Goal: Information Seeking & Learning: Learn about a topic

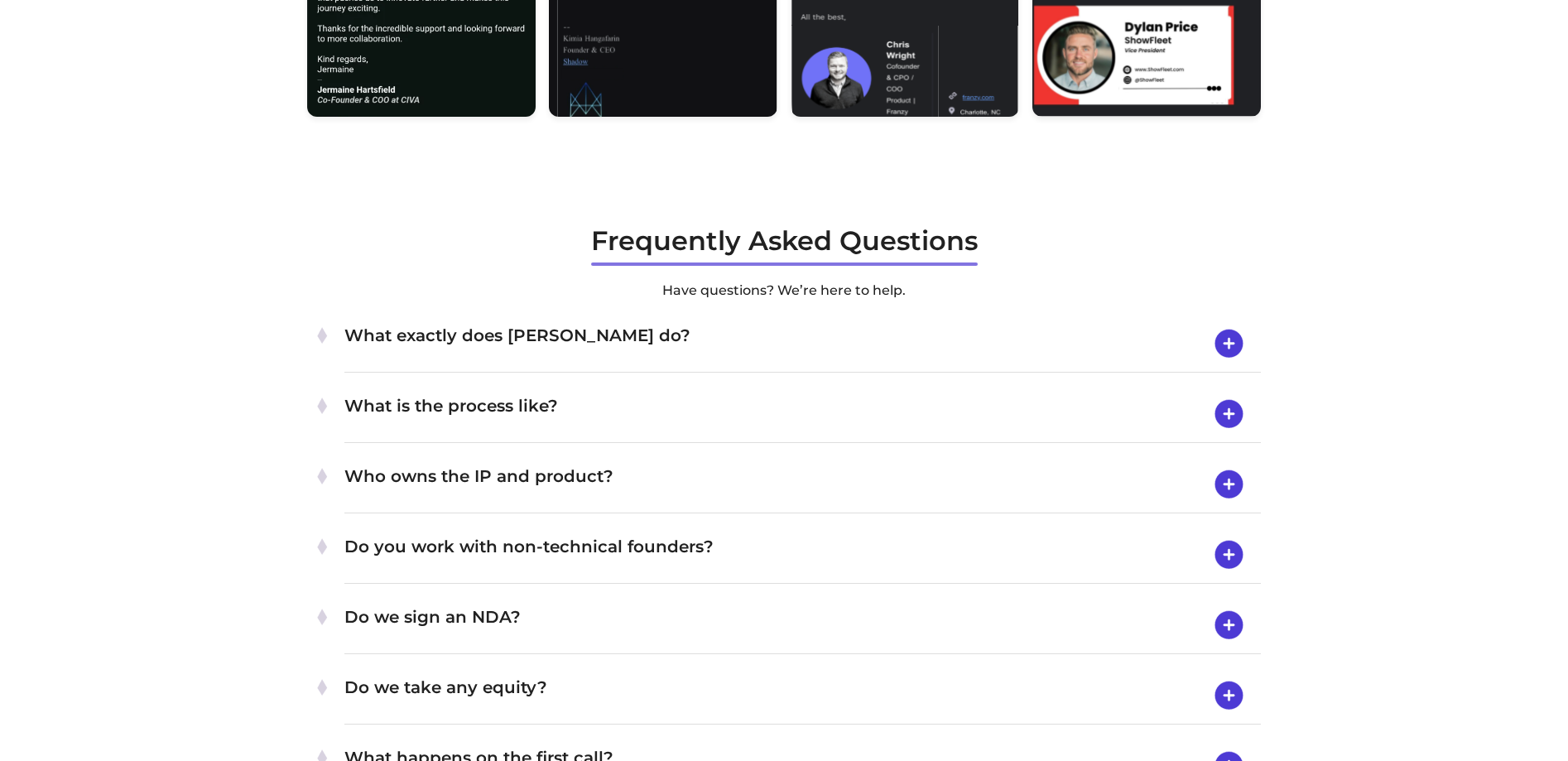
scroll to position [5382, 0]
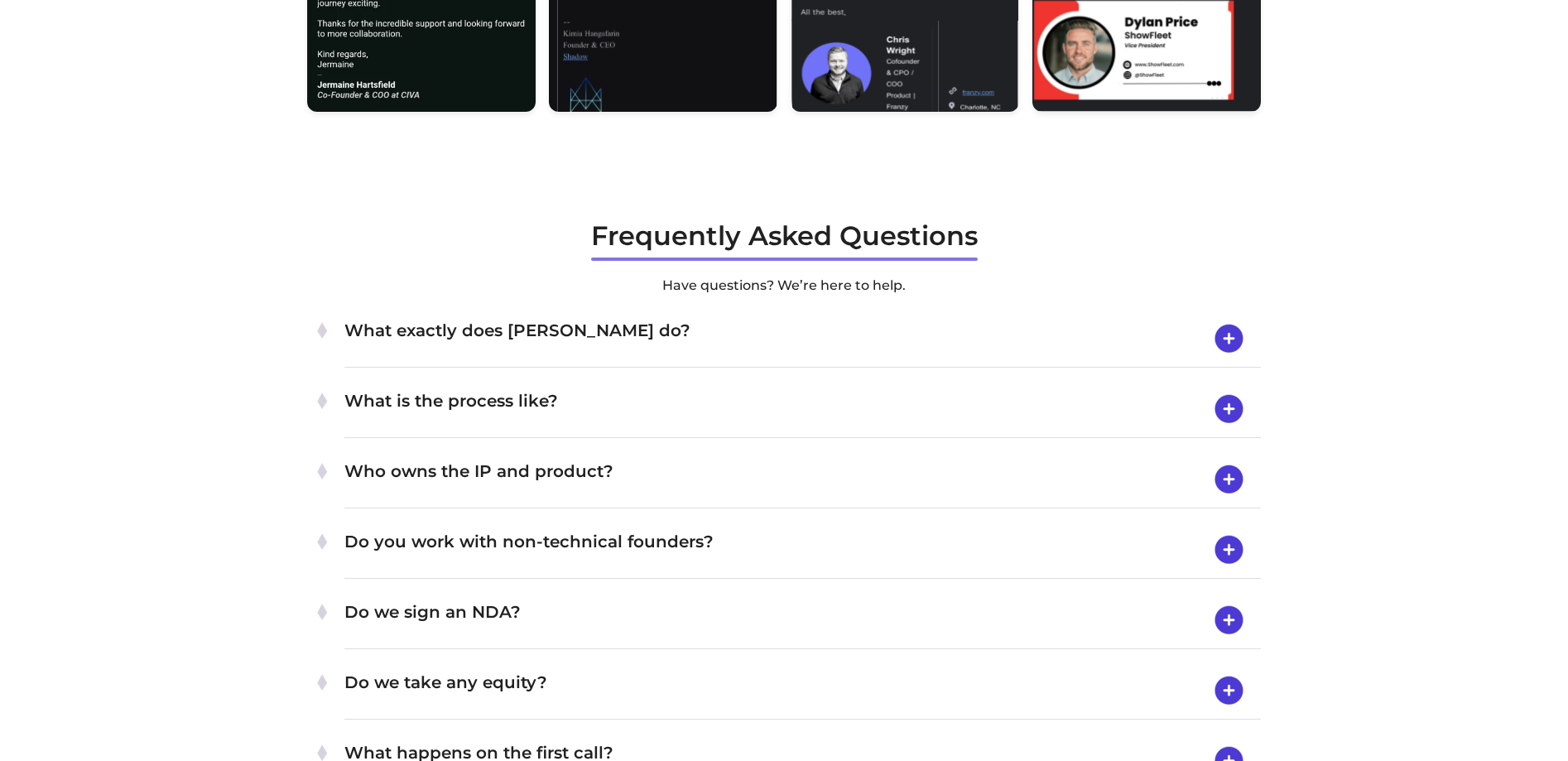
click at [1223, 360] on img at bounding box center [1229, 339] width 43 height 44
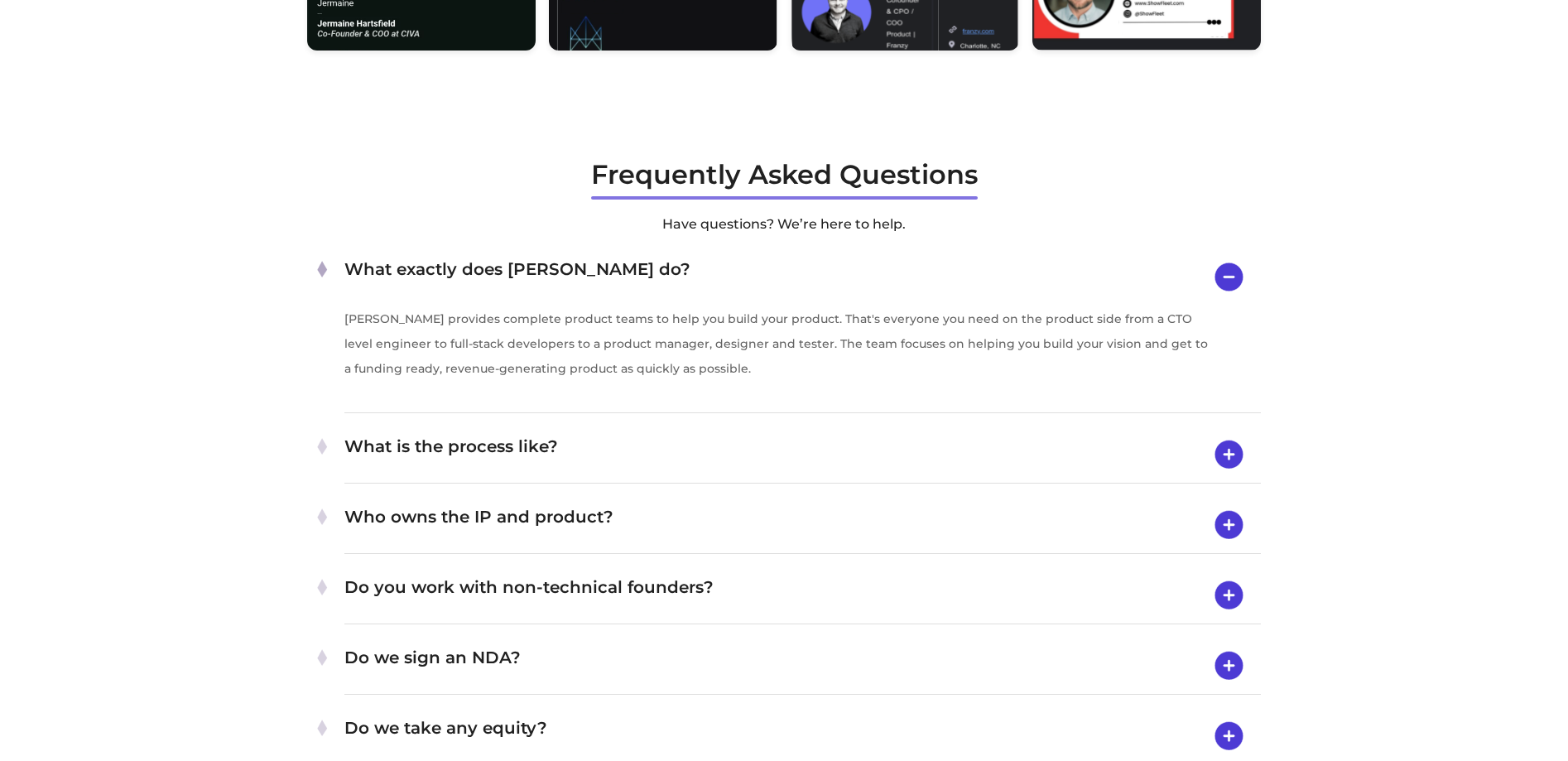
scroll to position [5547, 0]
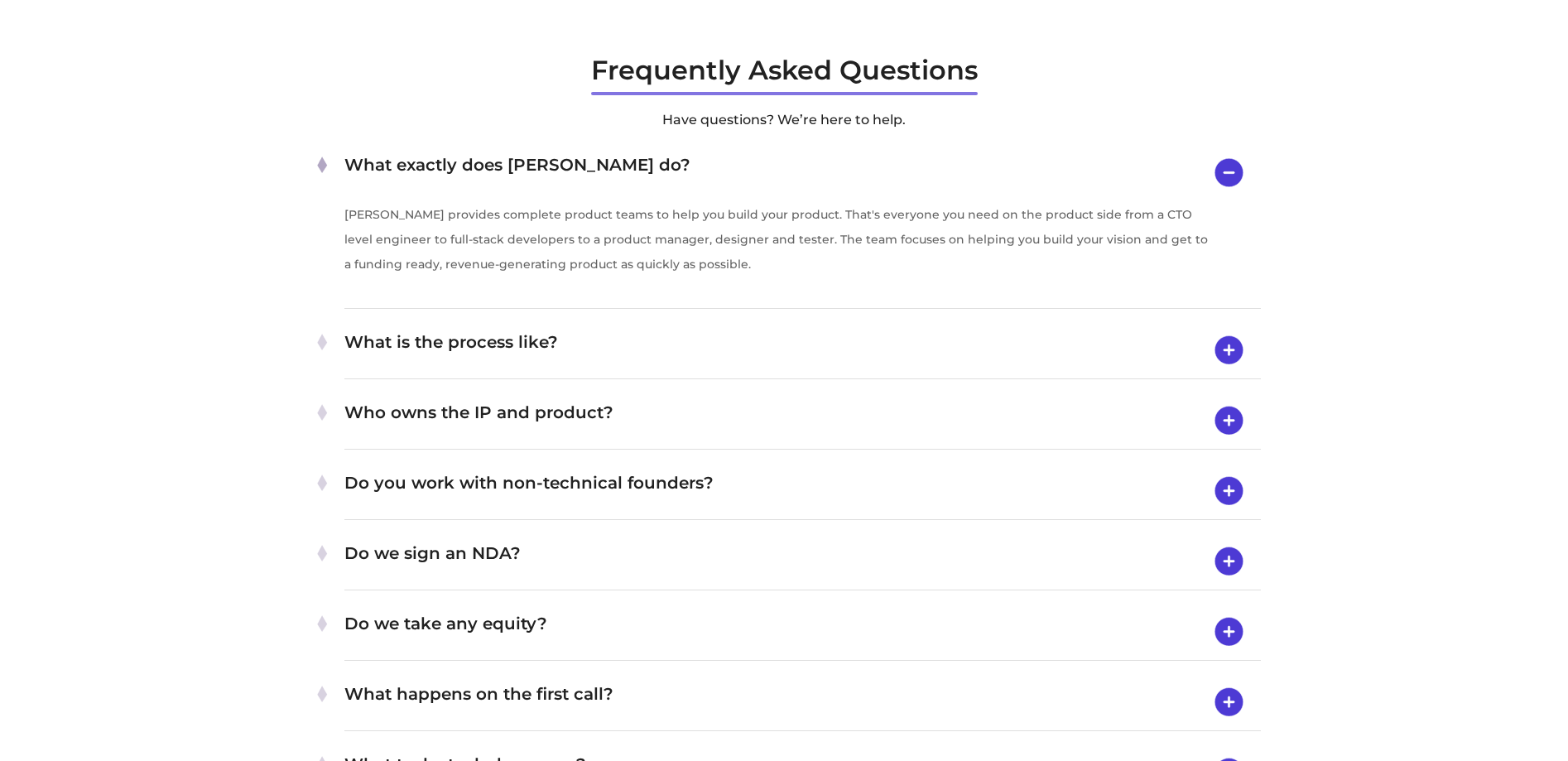
click at [1226, 372] on img at bounding box center [1229, 350] width 43 height 44
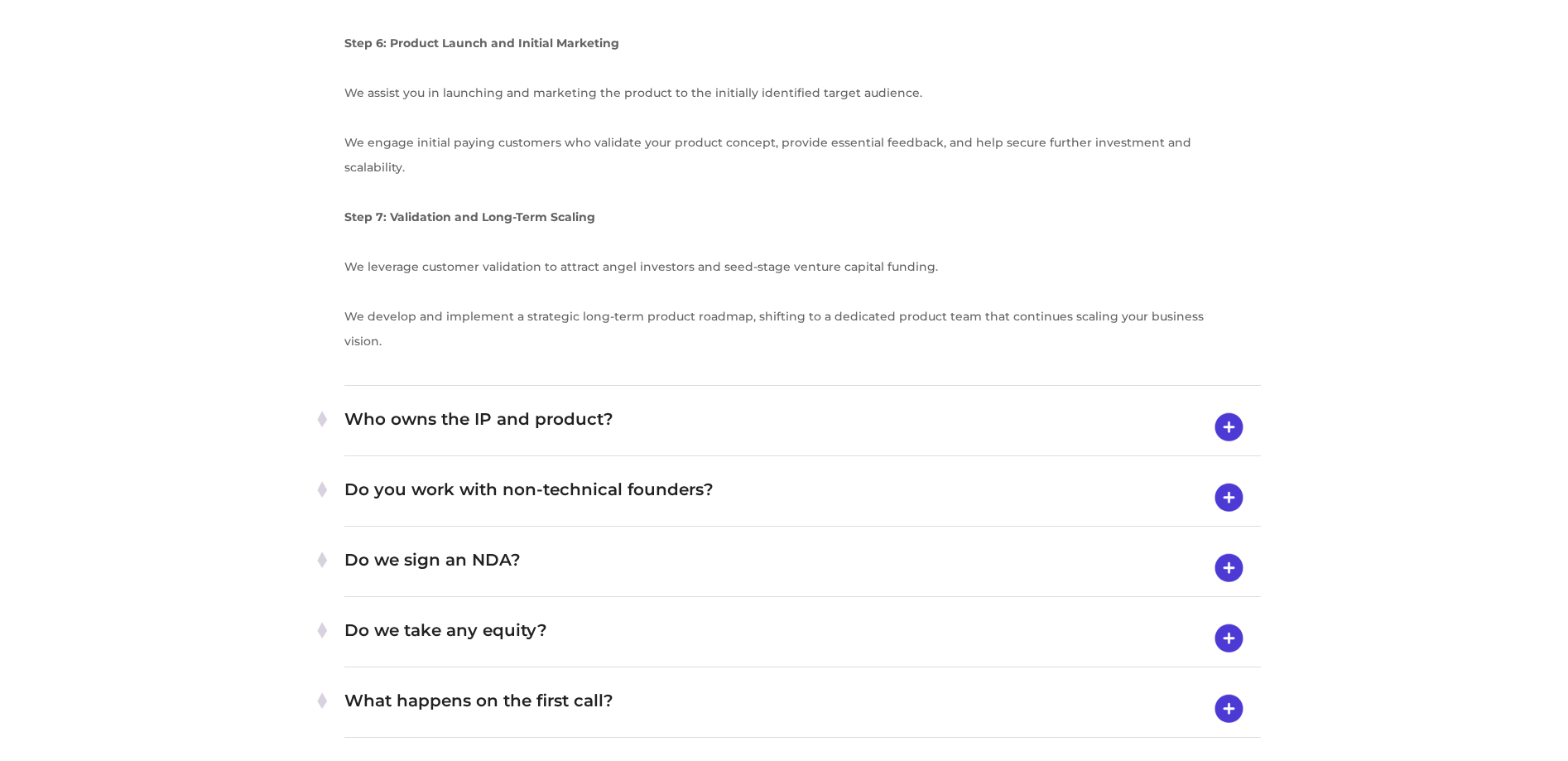
scroll to position [6623, 0]
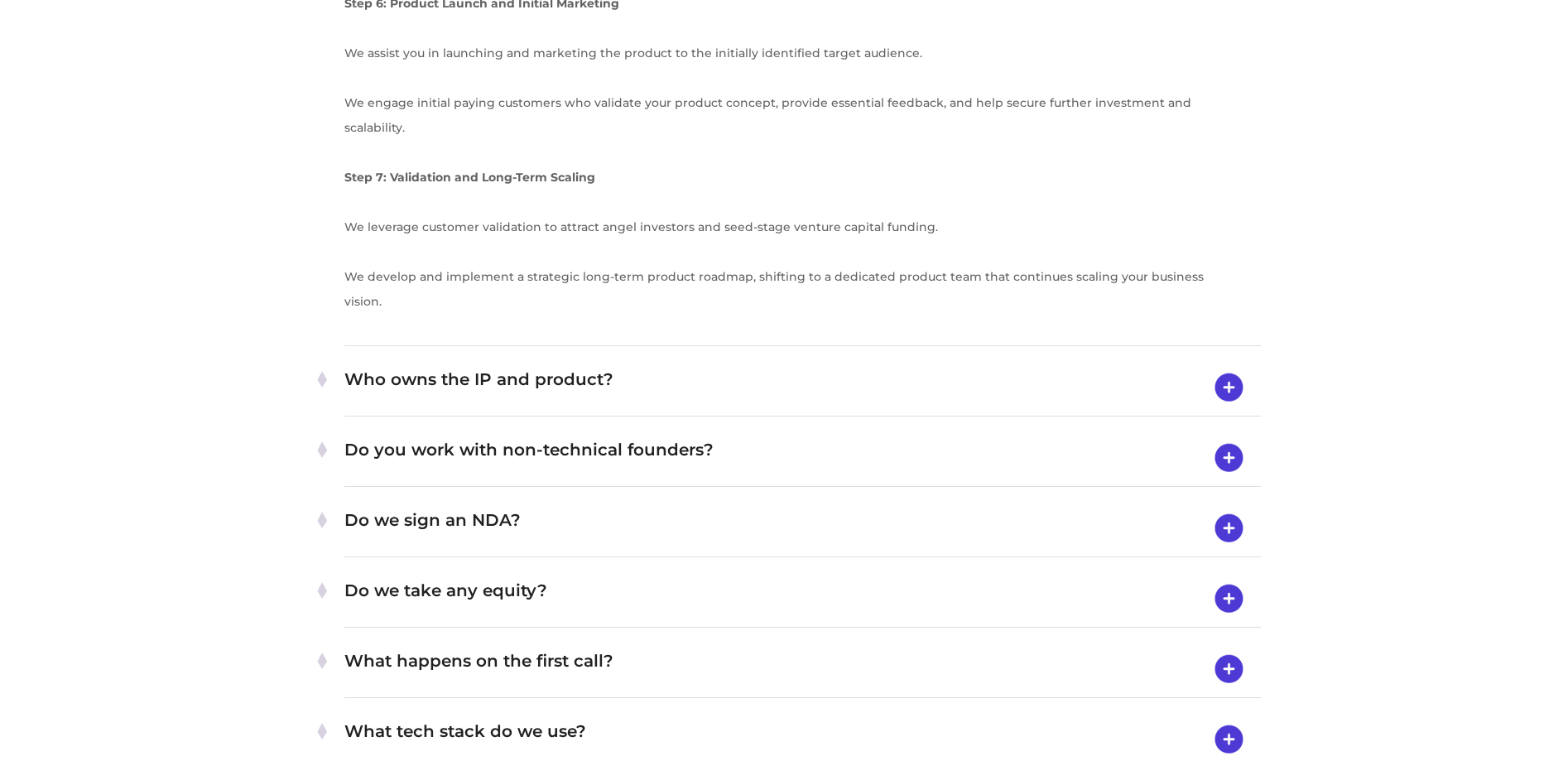
click at [1227, 409] on img at bounding box center [1229, 387] width 43 height 44
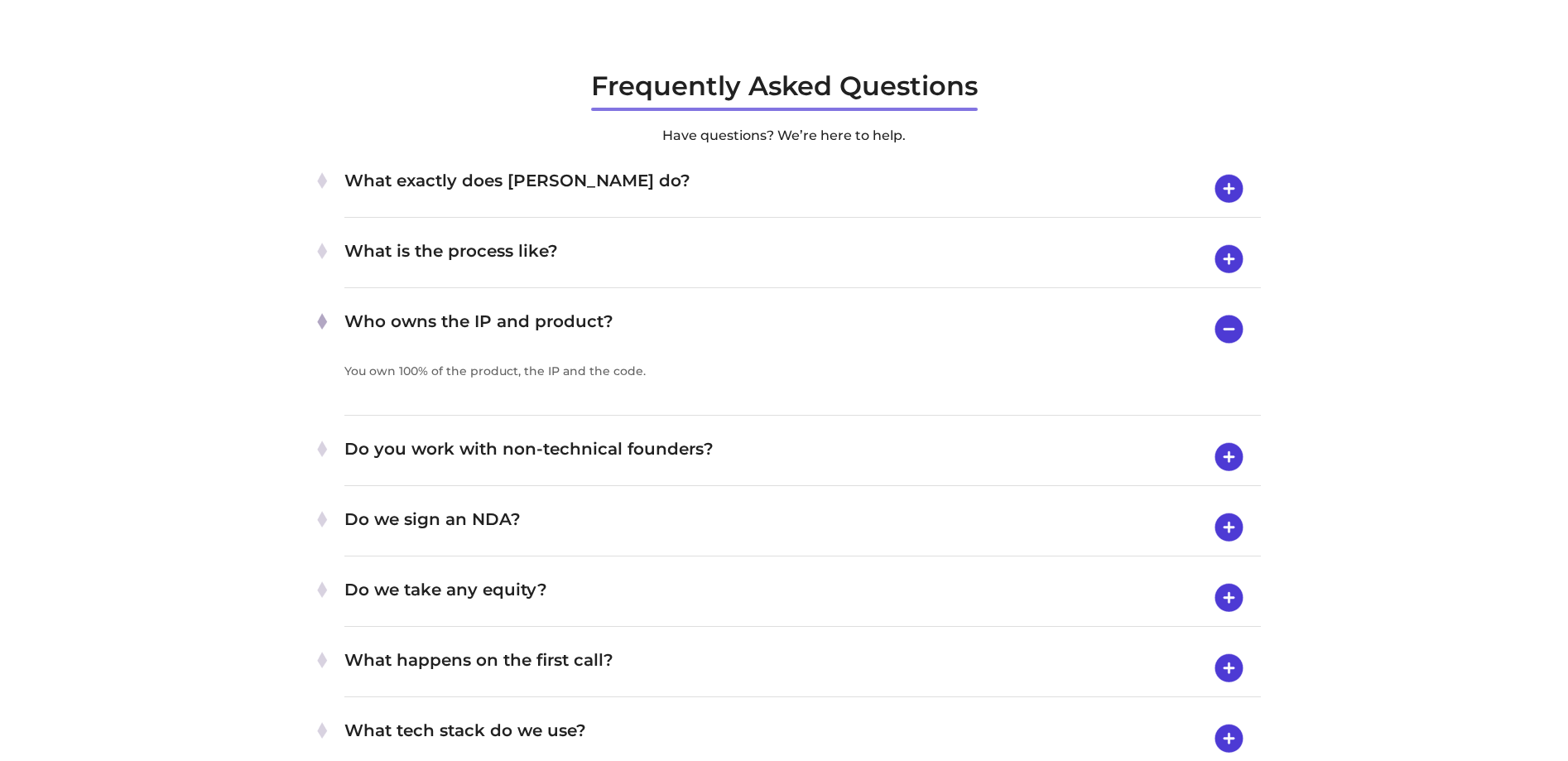
scroll to position [5531, 0]
click at [1226, 480] on img at bounding box center [1229, 457] width 43 height 44
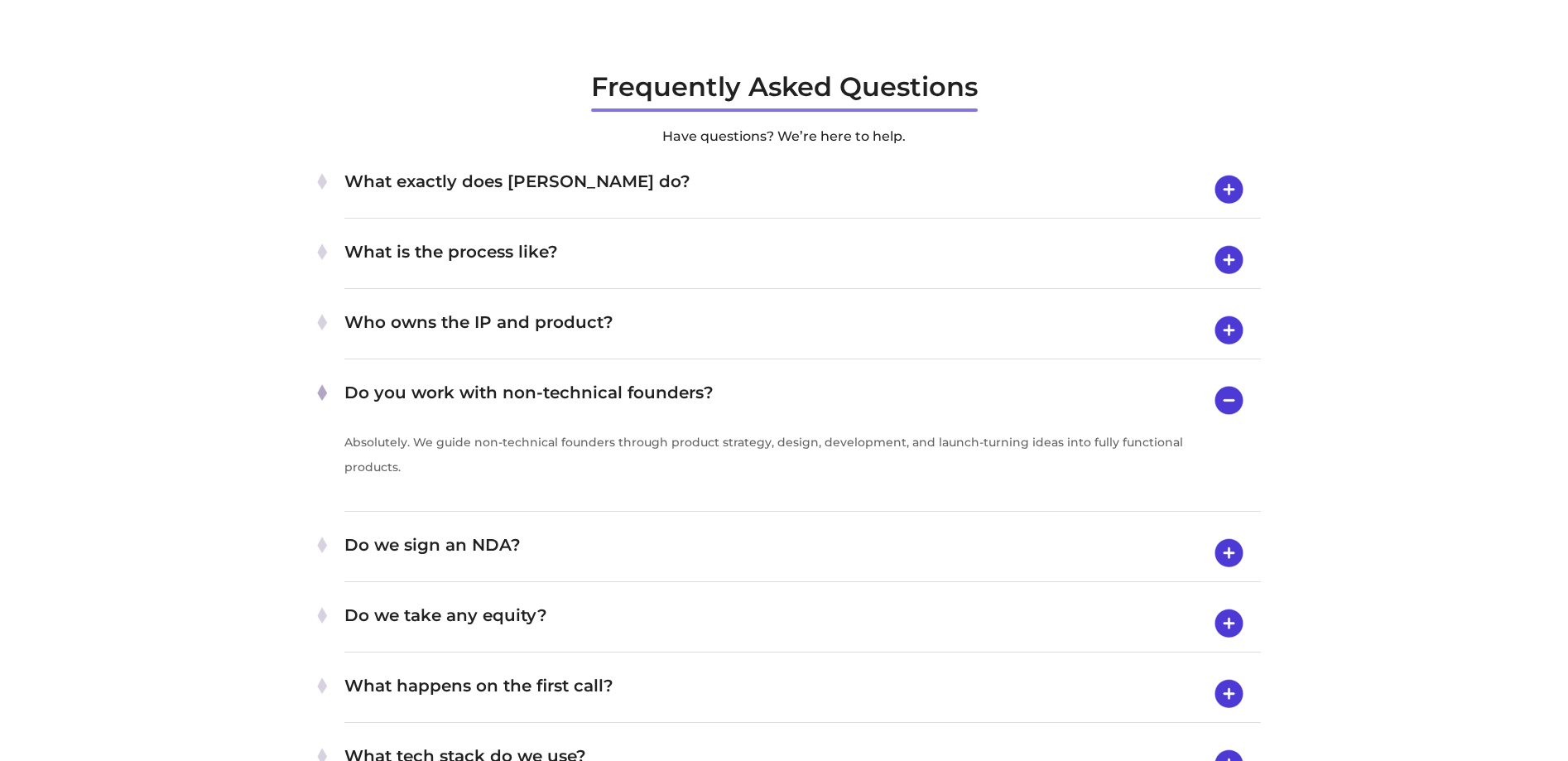
click at [1223, 281] on img at bounding box center [1229, 260] width 43 height 44
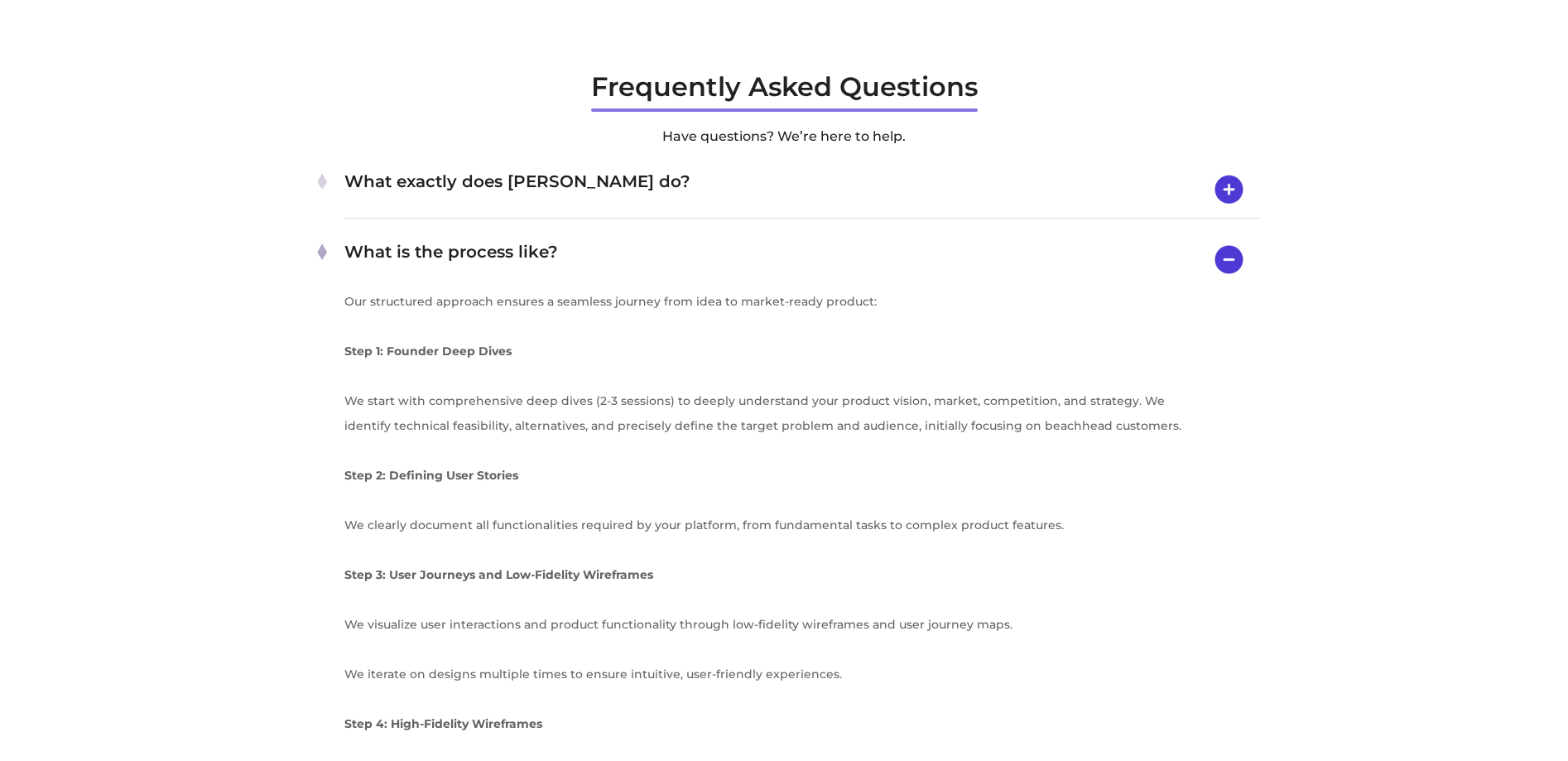
click at [1231, 211] on img at bounding box center [1229, 190] width 43 height 44
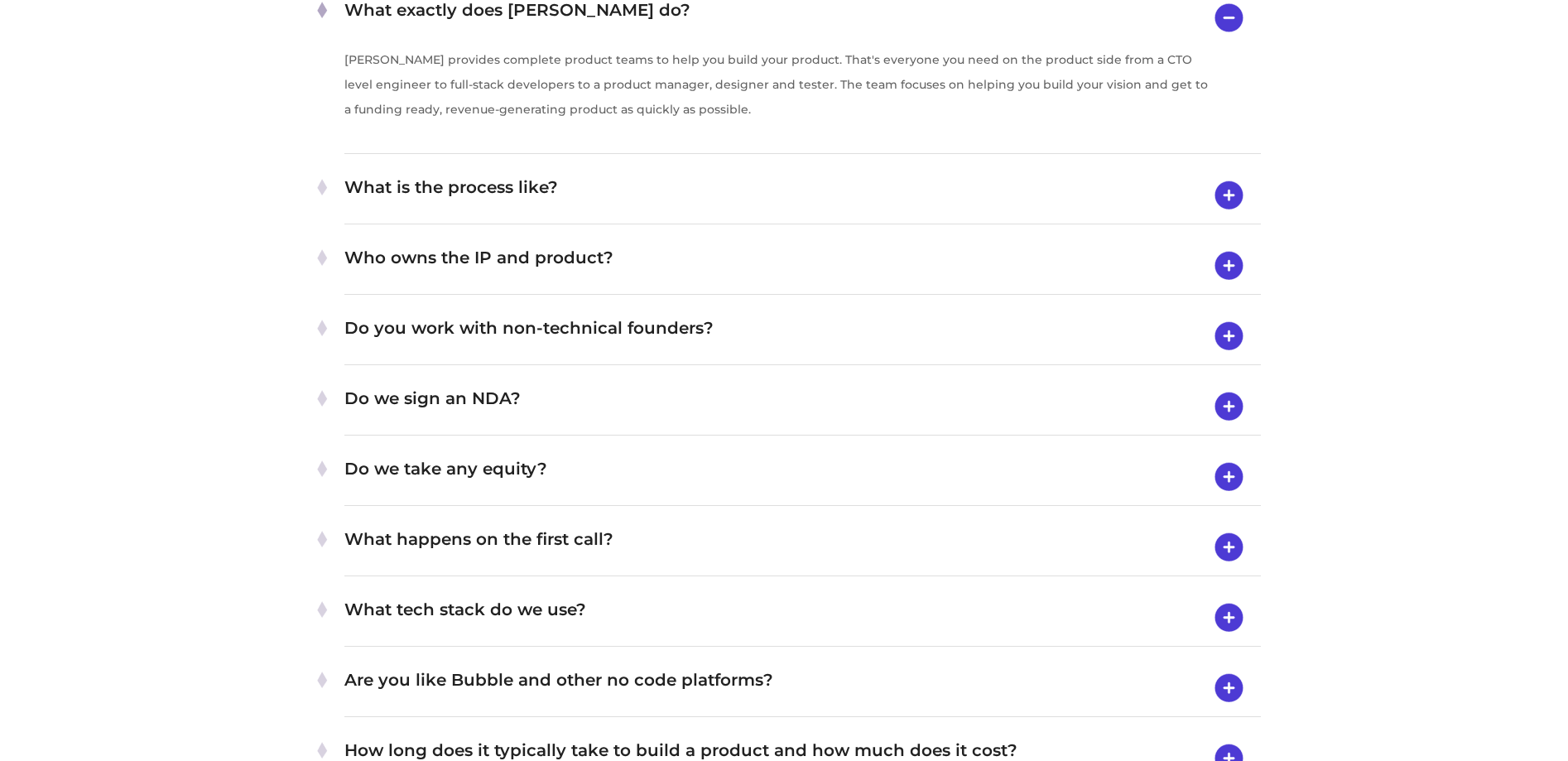
scroll to position [5945, 0]
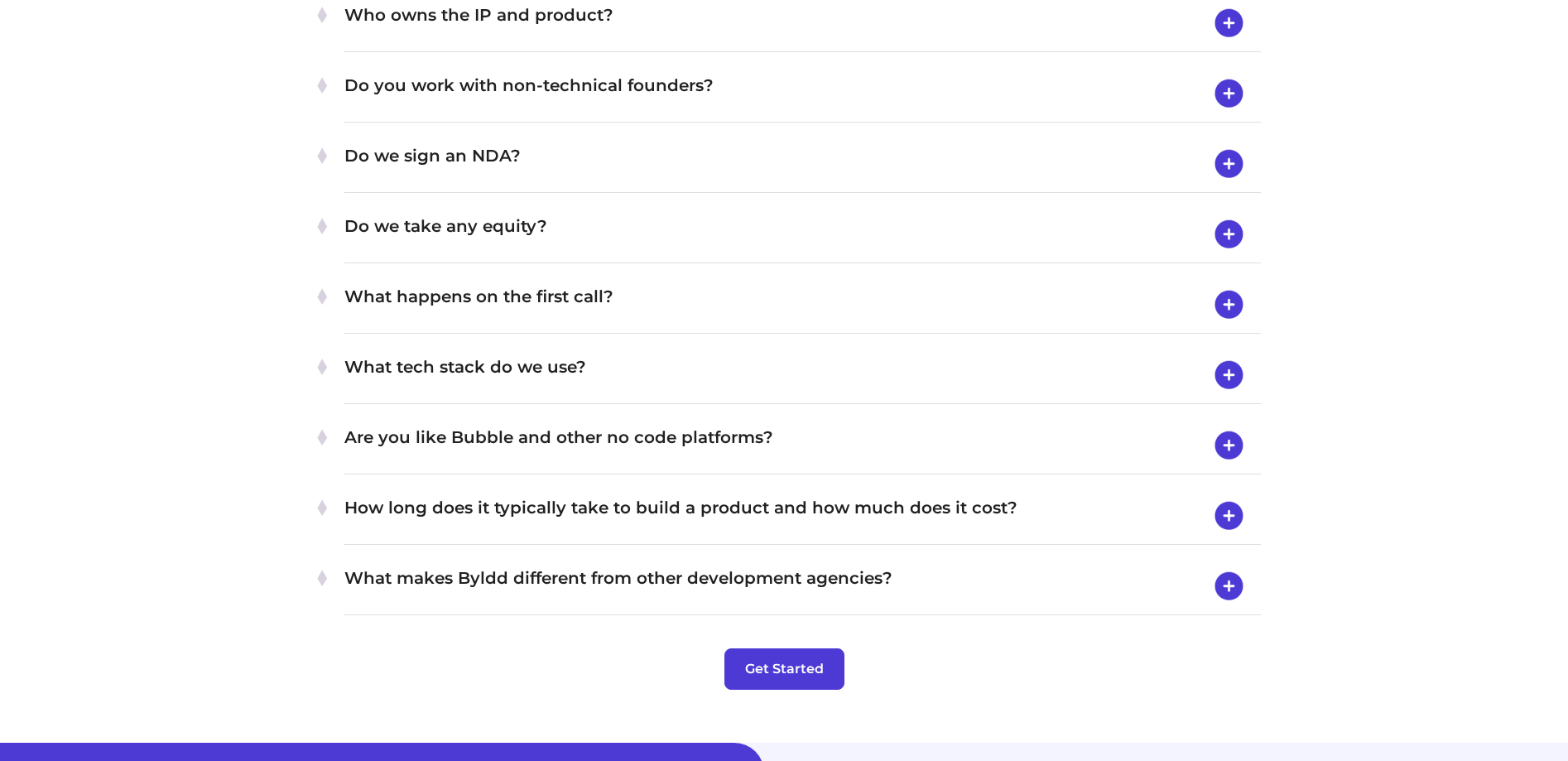
click at [1224, 185] on img at bounding box center [1229, 164] width 43 height 44
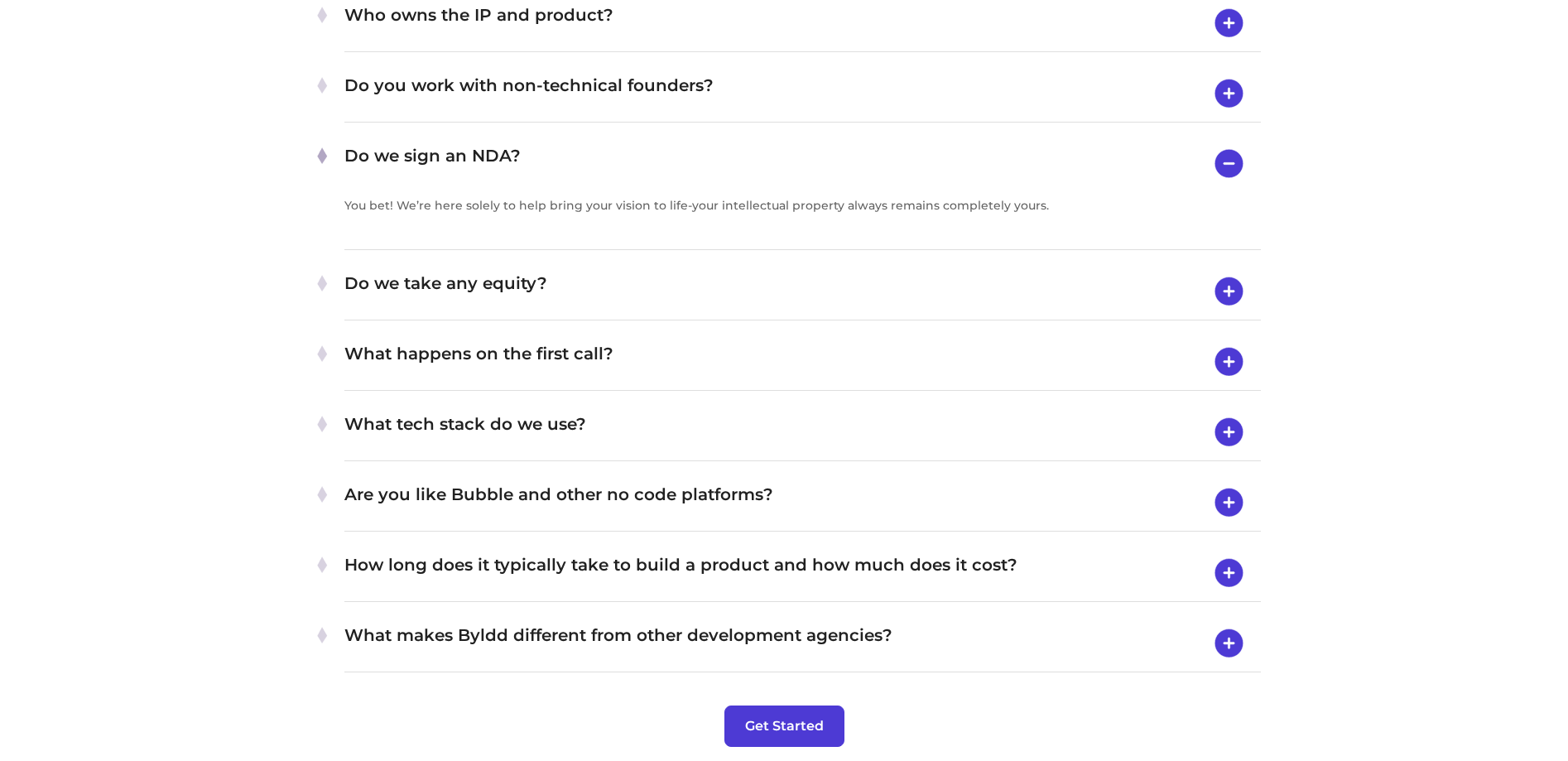
click at [1226, 313] on img at bounding box center [1229, 292] width 43 height 44
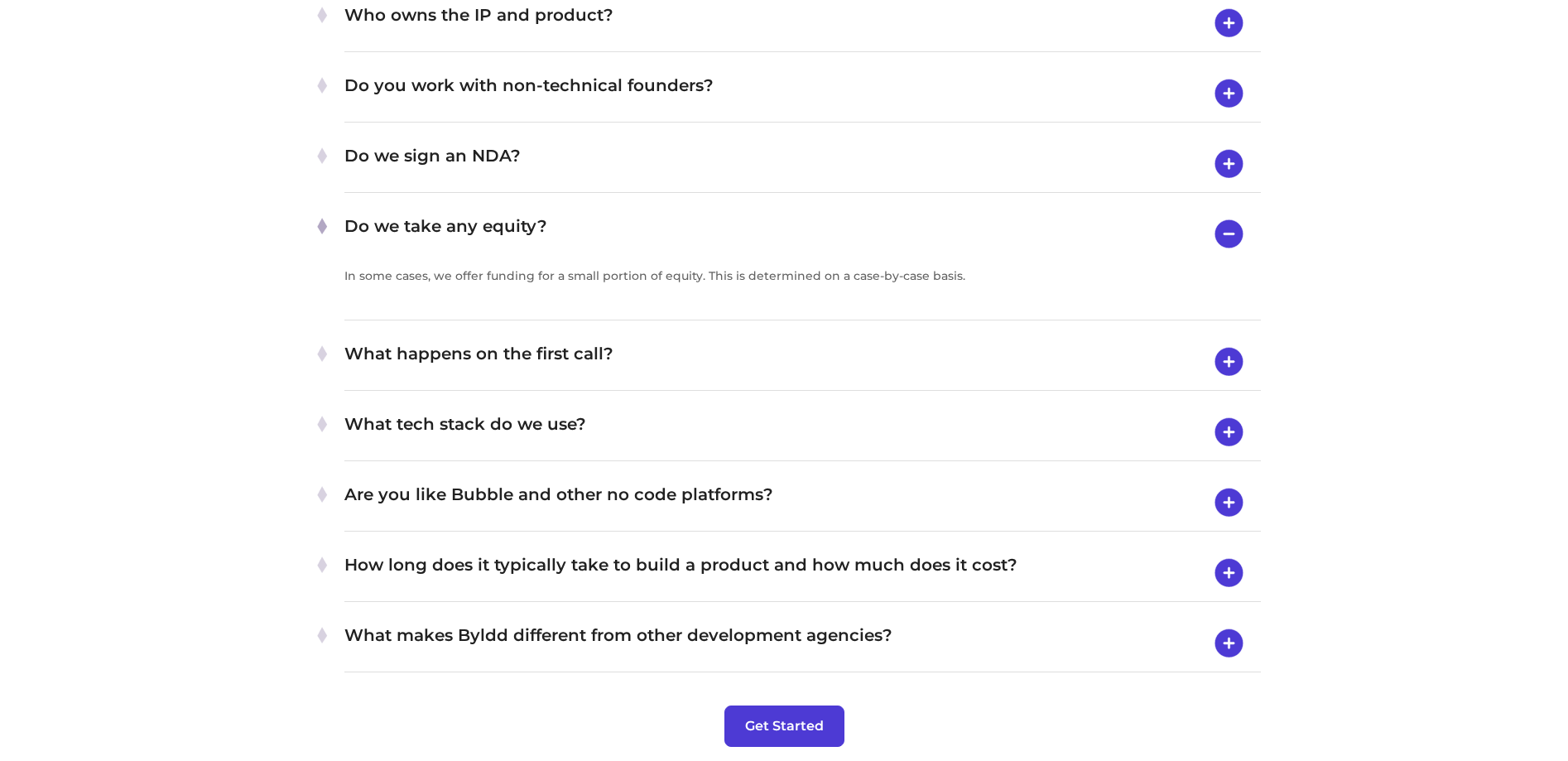
click at [1227, 383] on img at bounding box center [1229, 362] width 43 height 44
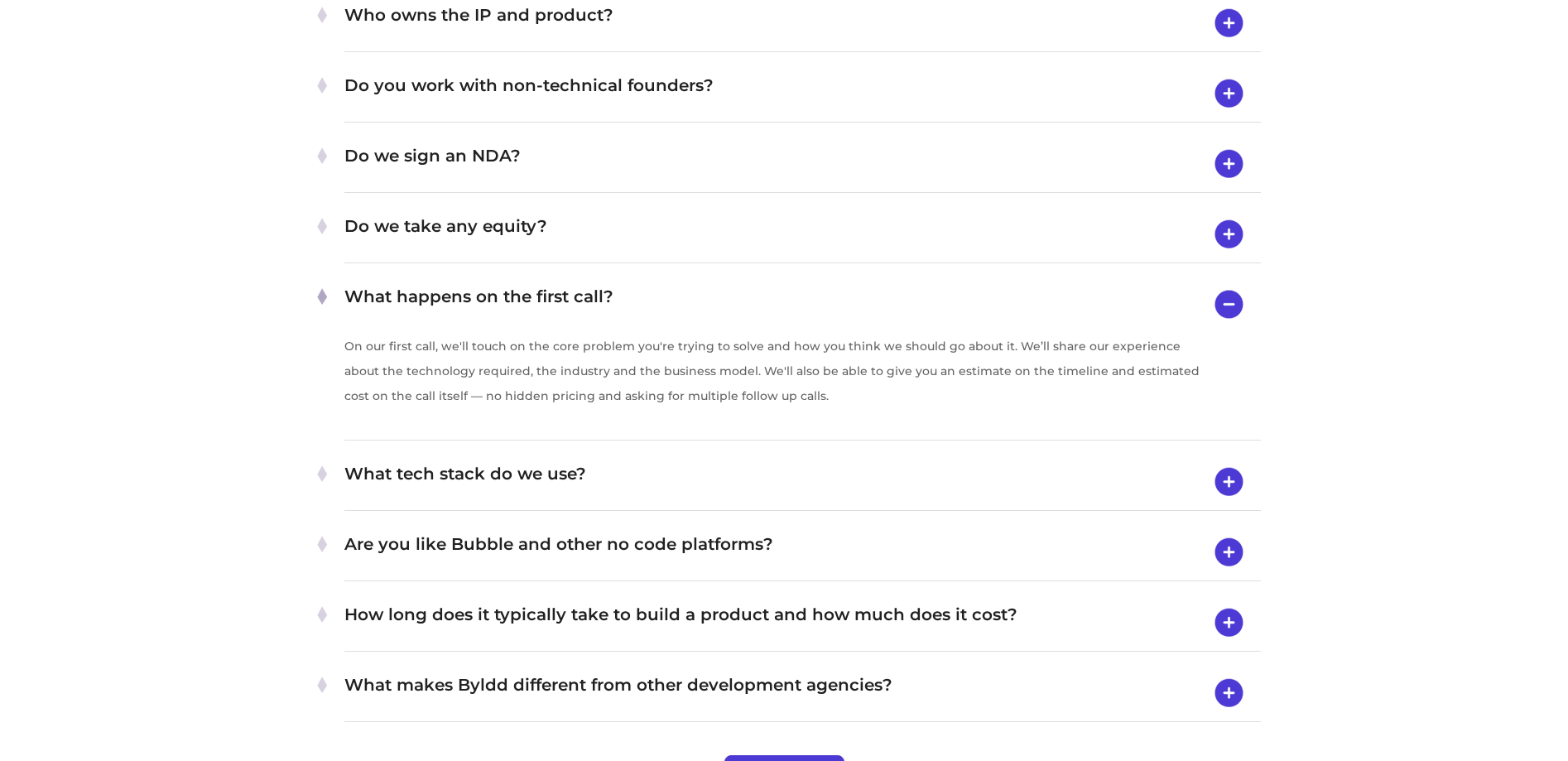
click at [1227, 504] on img at bounding box center [1229, 481] width 43 height 44
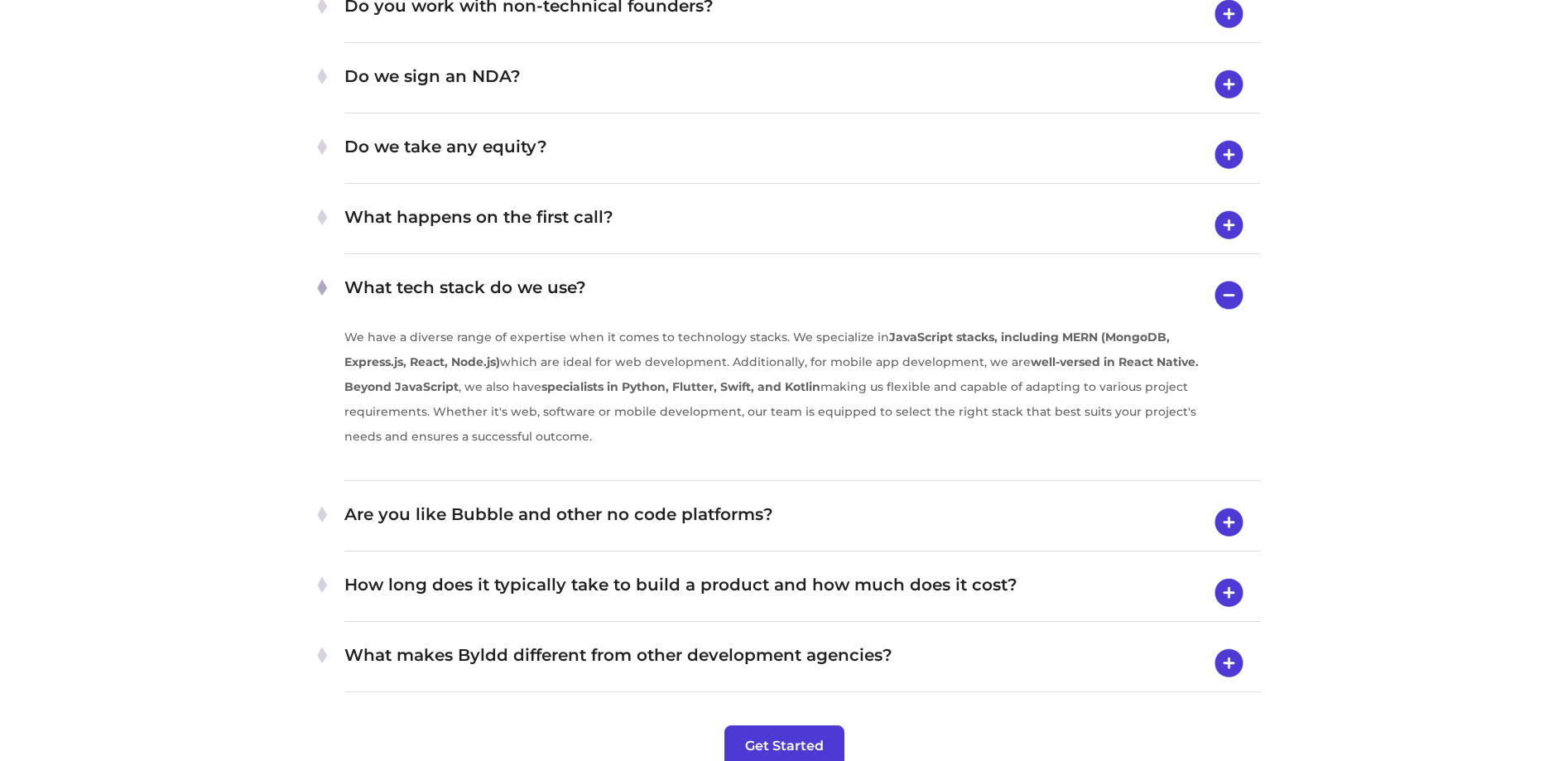
scroll to position [6004, 0]
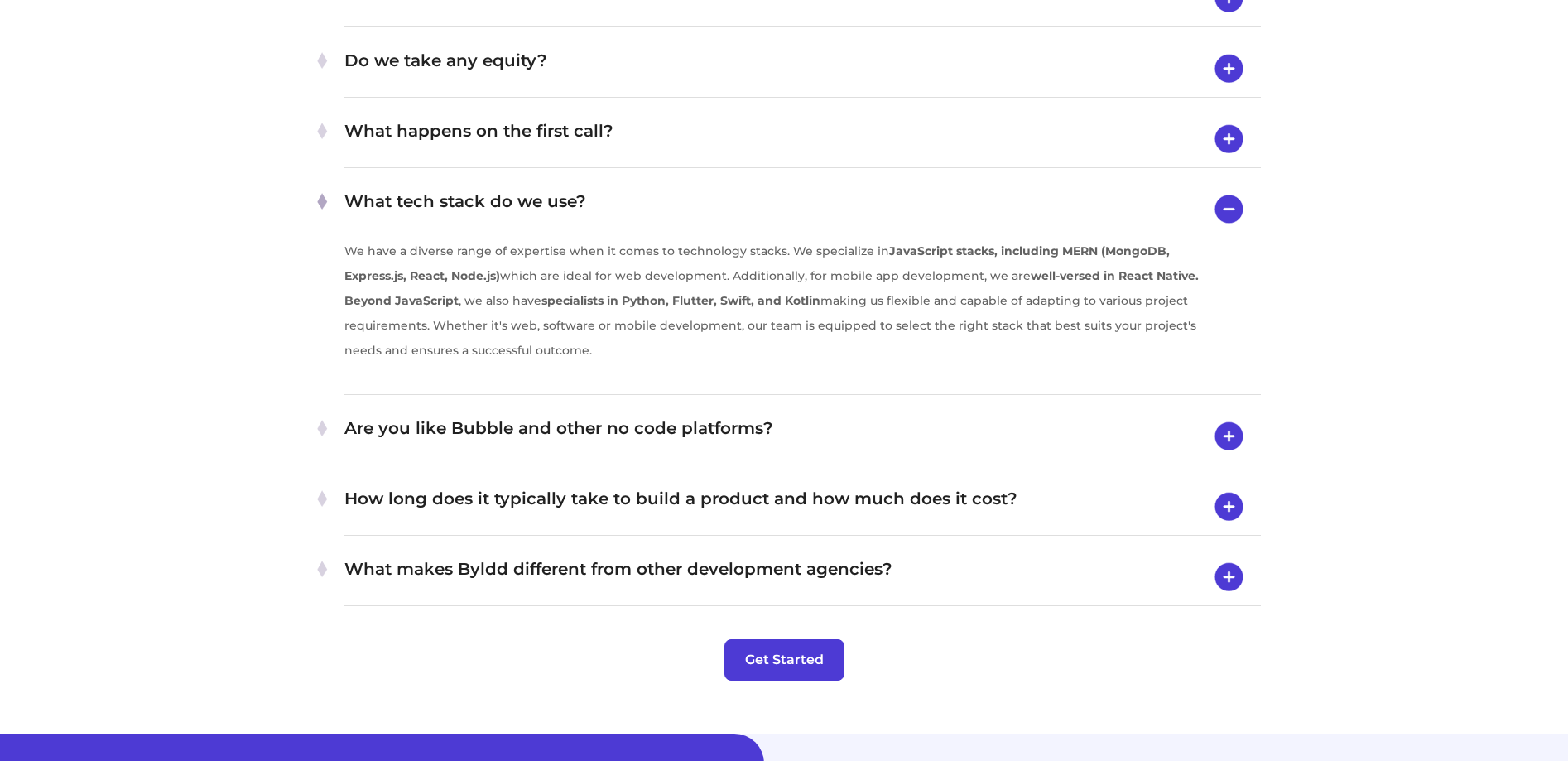
click at [1230, 458] on img at bounding box center [1229, 436] width 43 height 44
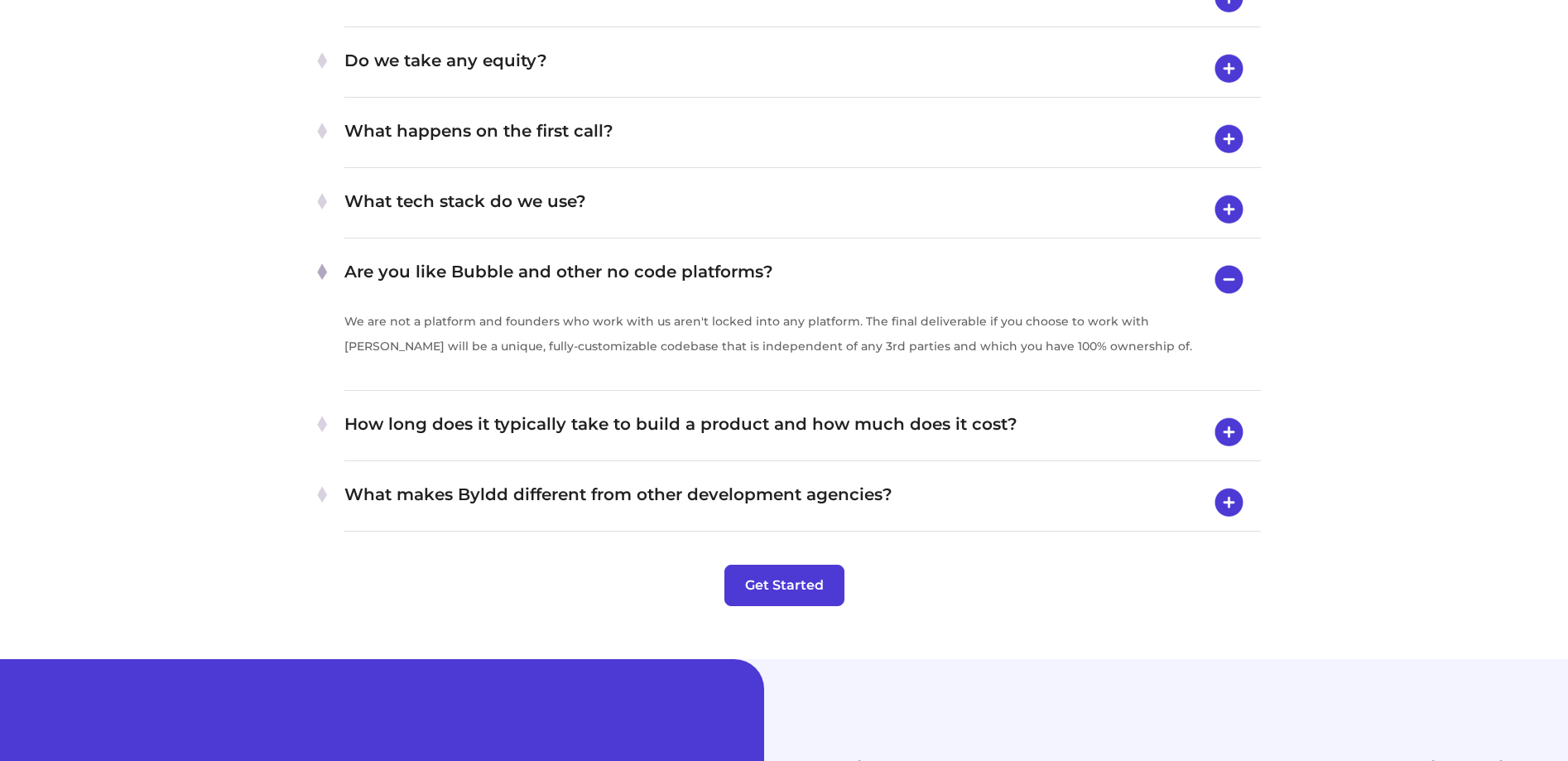
click at [1232, 454] on img at bounding box center [1229, 432] width 43 height 44
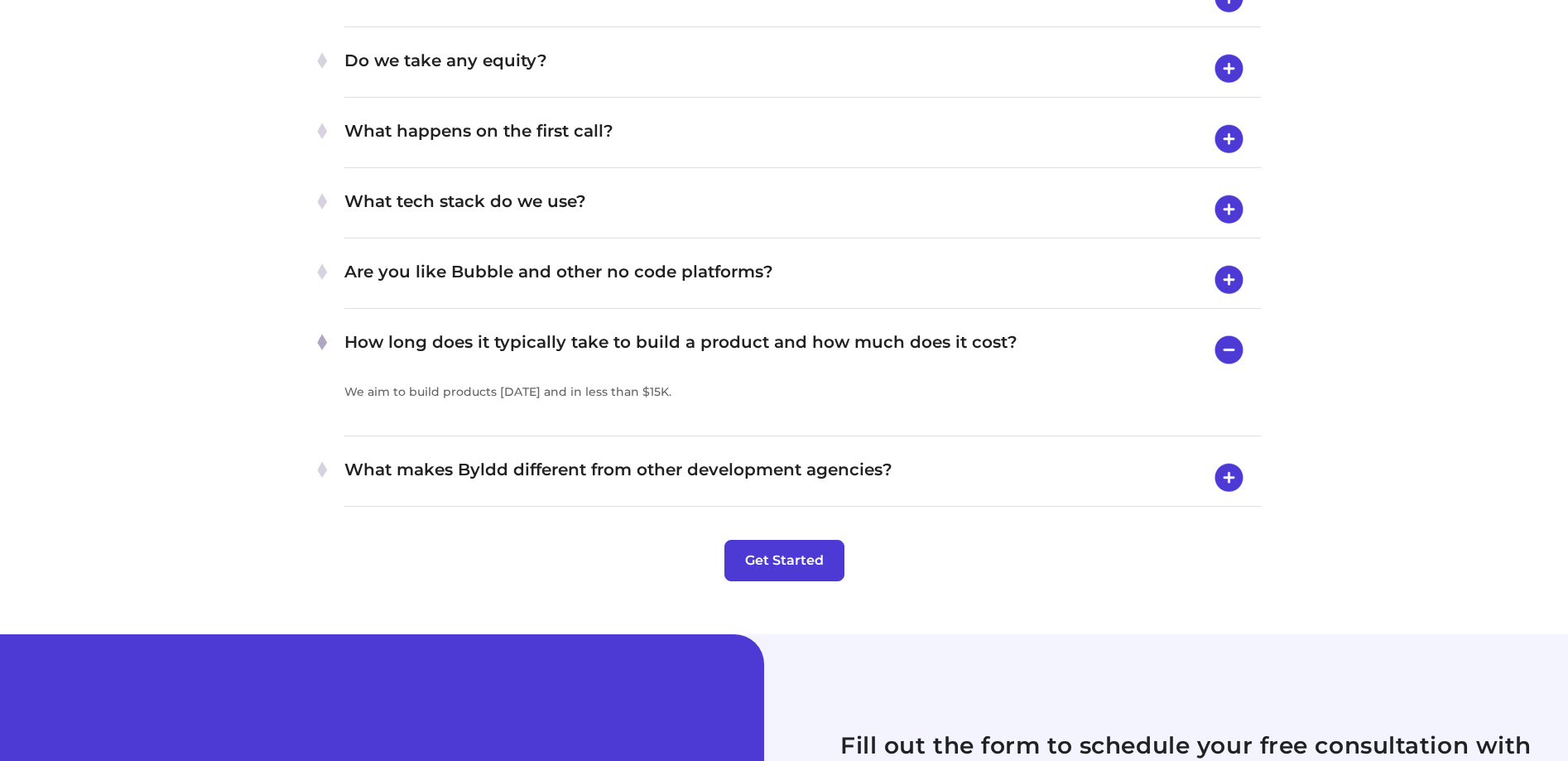
click at [1232, 499] on img at bounding box center [1229, 478] width 43 height 44
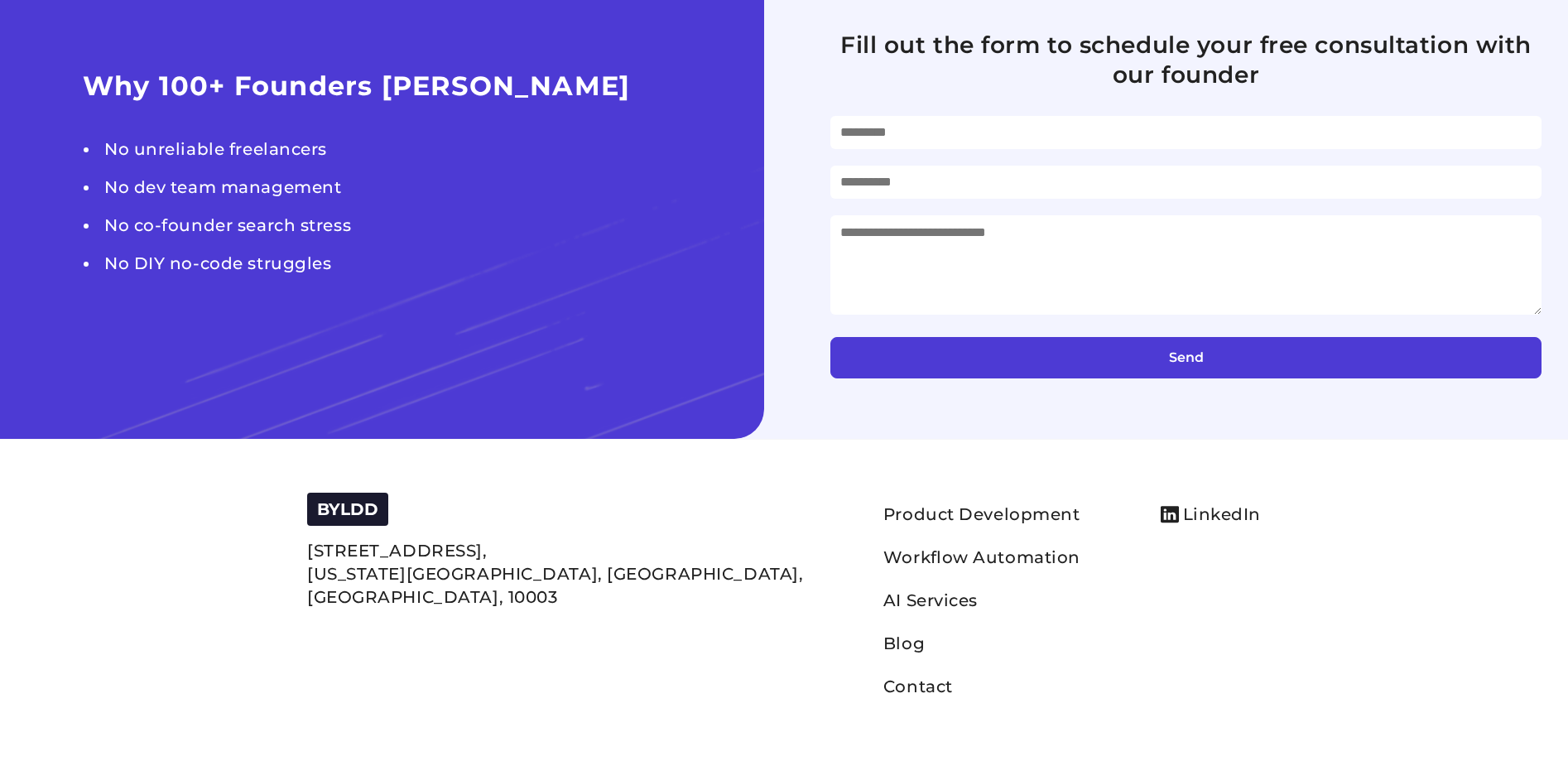
scroll to position [7046, 0]
click at [883, 643] on link "Blog" at bounding box center [903, 642] width 42 height 19
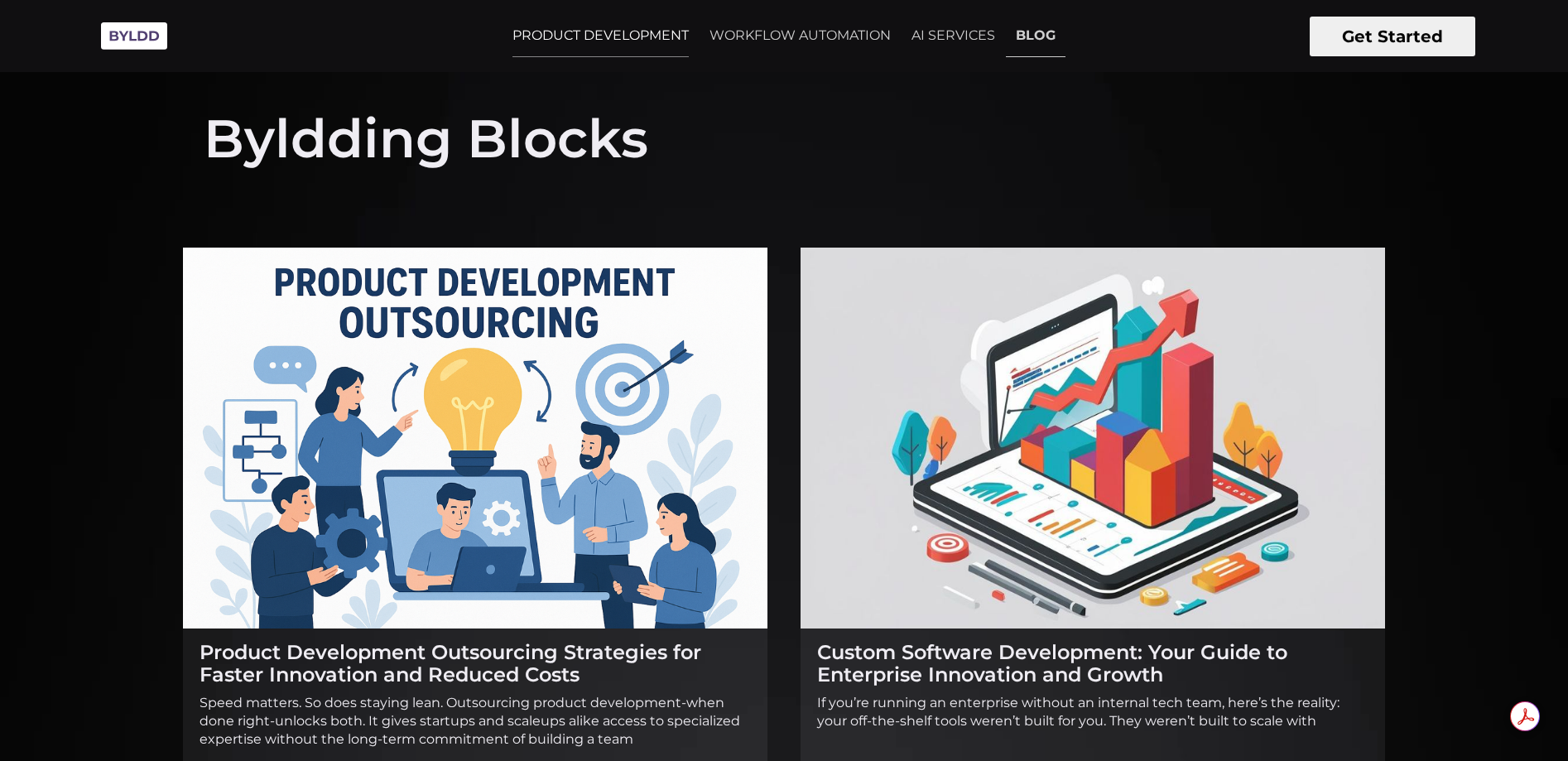
click at [503, 32] on link "PRODUCT DEVELOPMENT" at bounding box center [601, 35] width 196 height 42
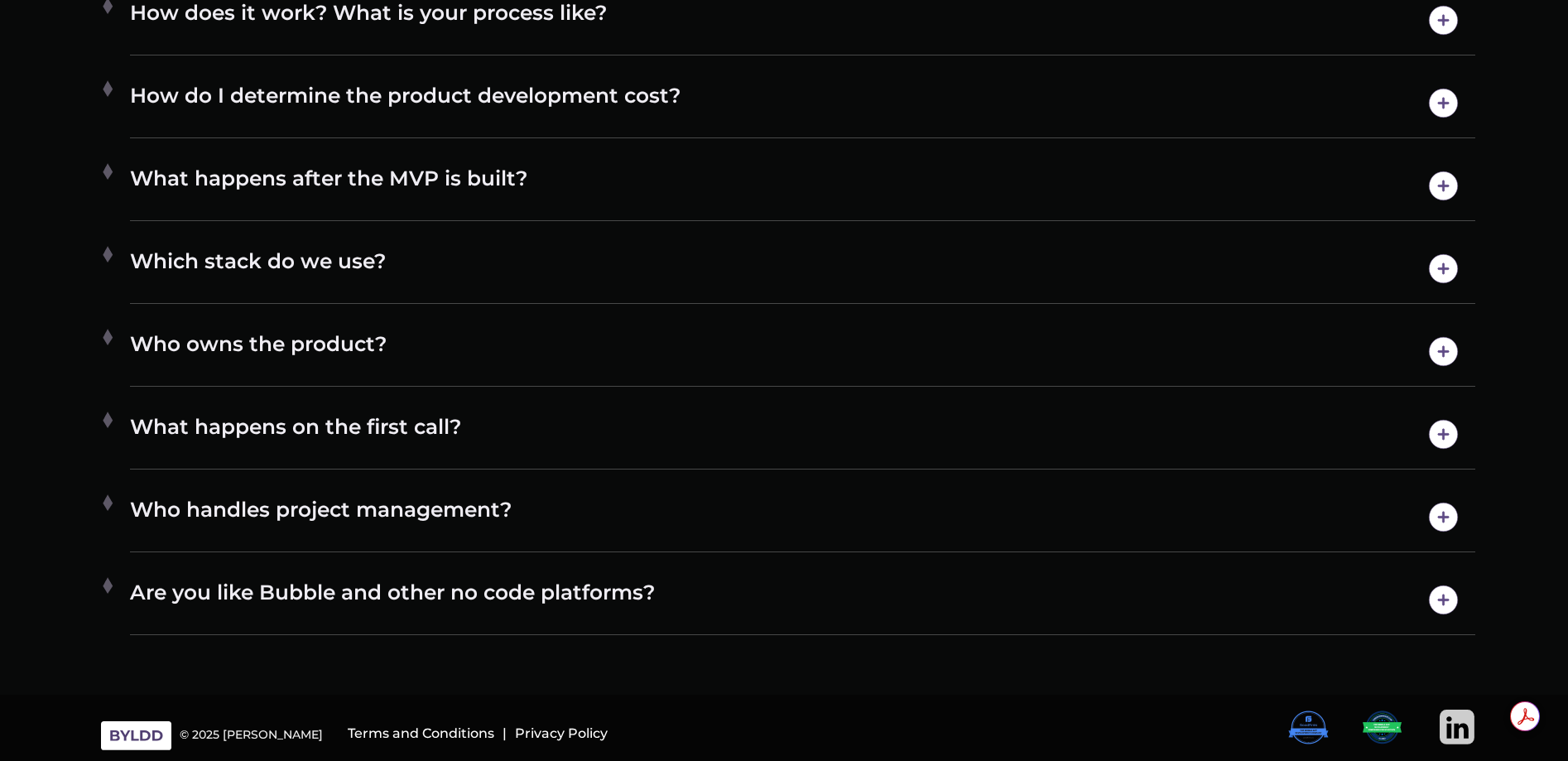
scroll to position [9571, 0]
click at [1442, 599] on img at bounding box center [1443, 600] width 43 height 43
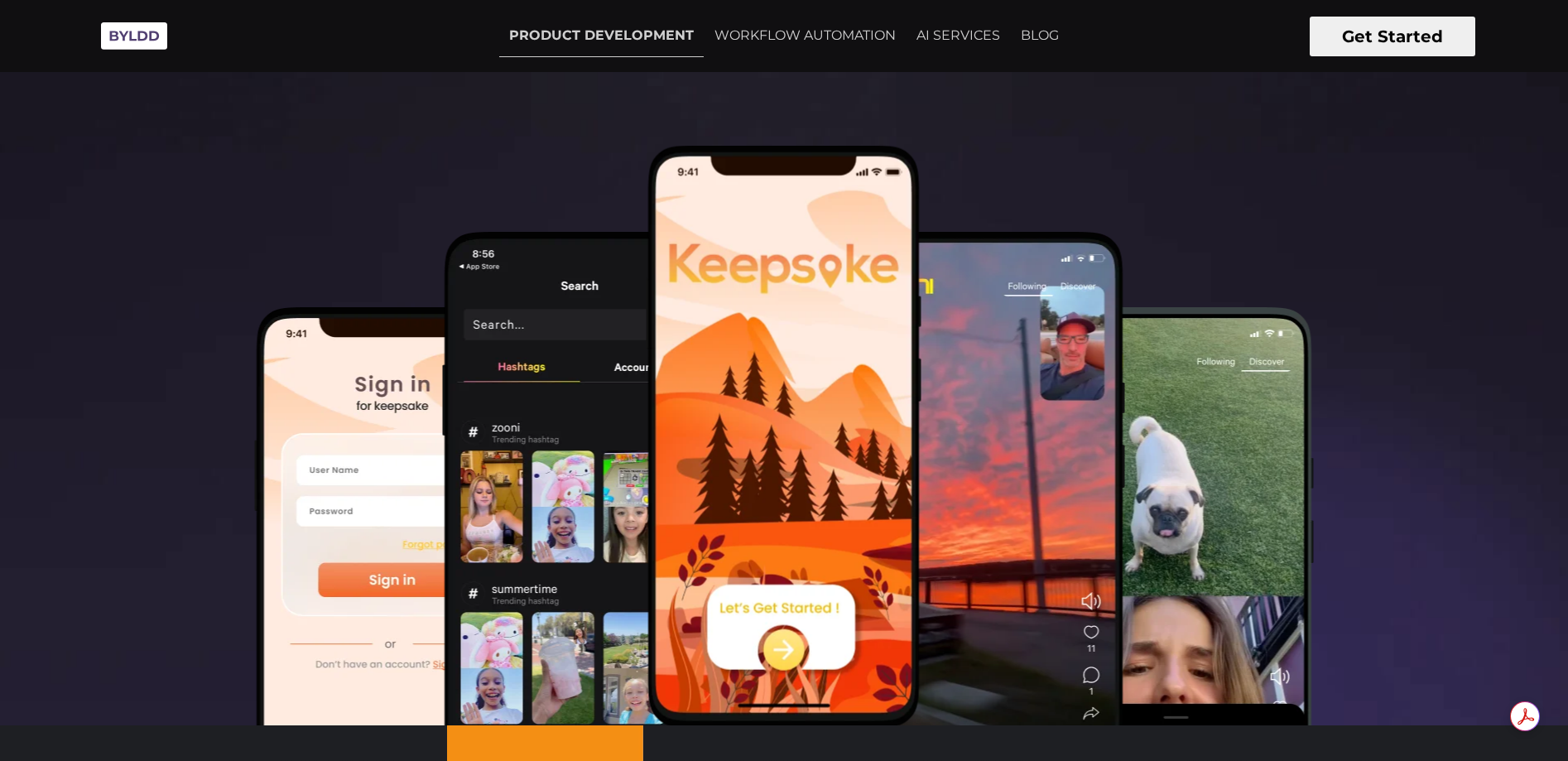
scroll to position [0, 0]
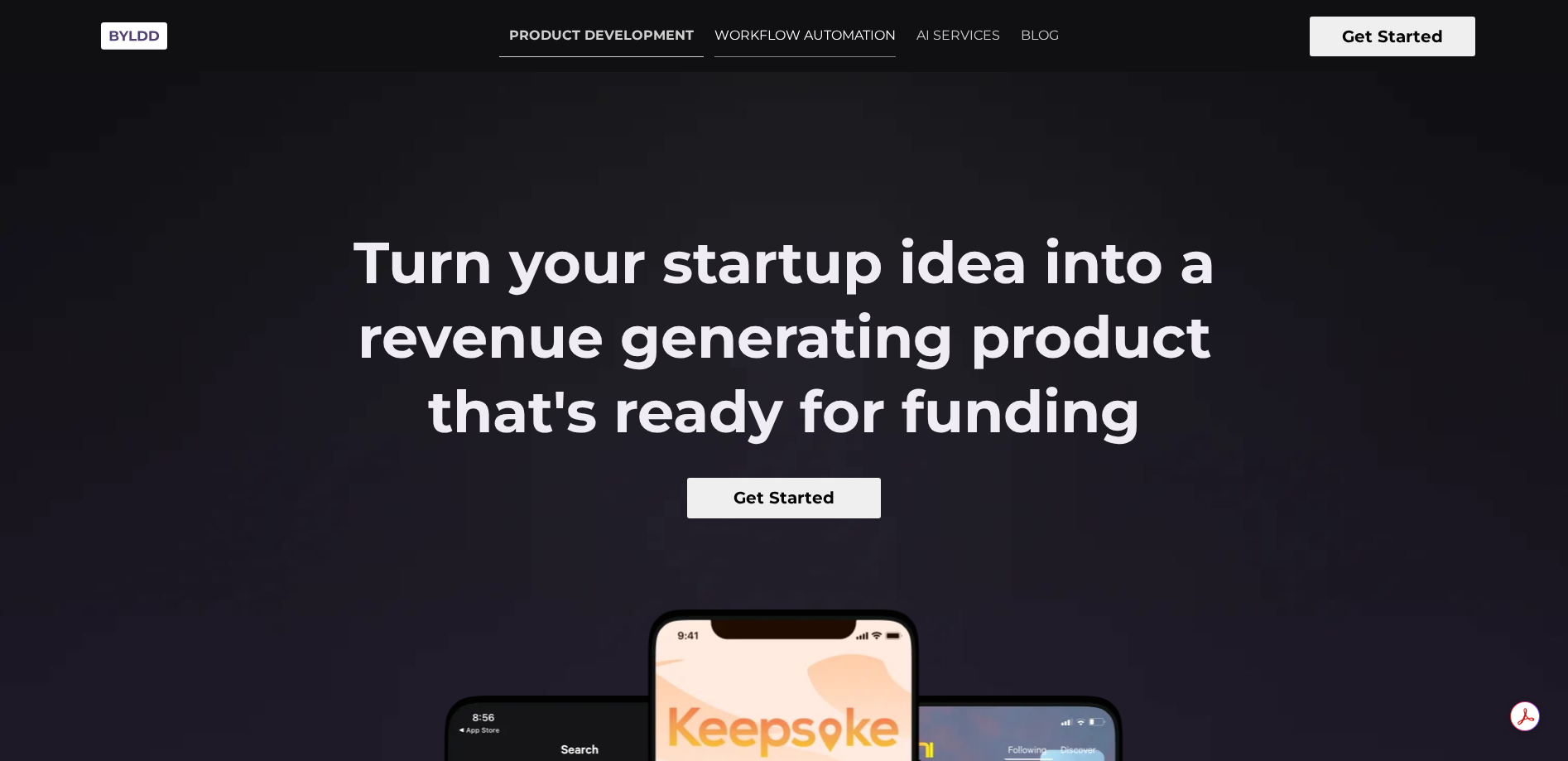
click at [812, 32] on link "WORKFLOW AUTOMATION" at bounding box center [804, 35] width 201 height 42
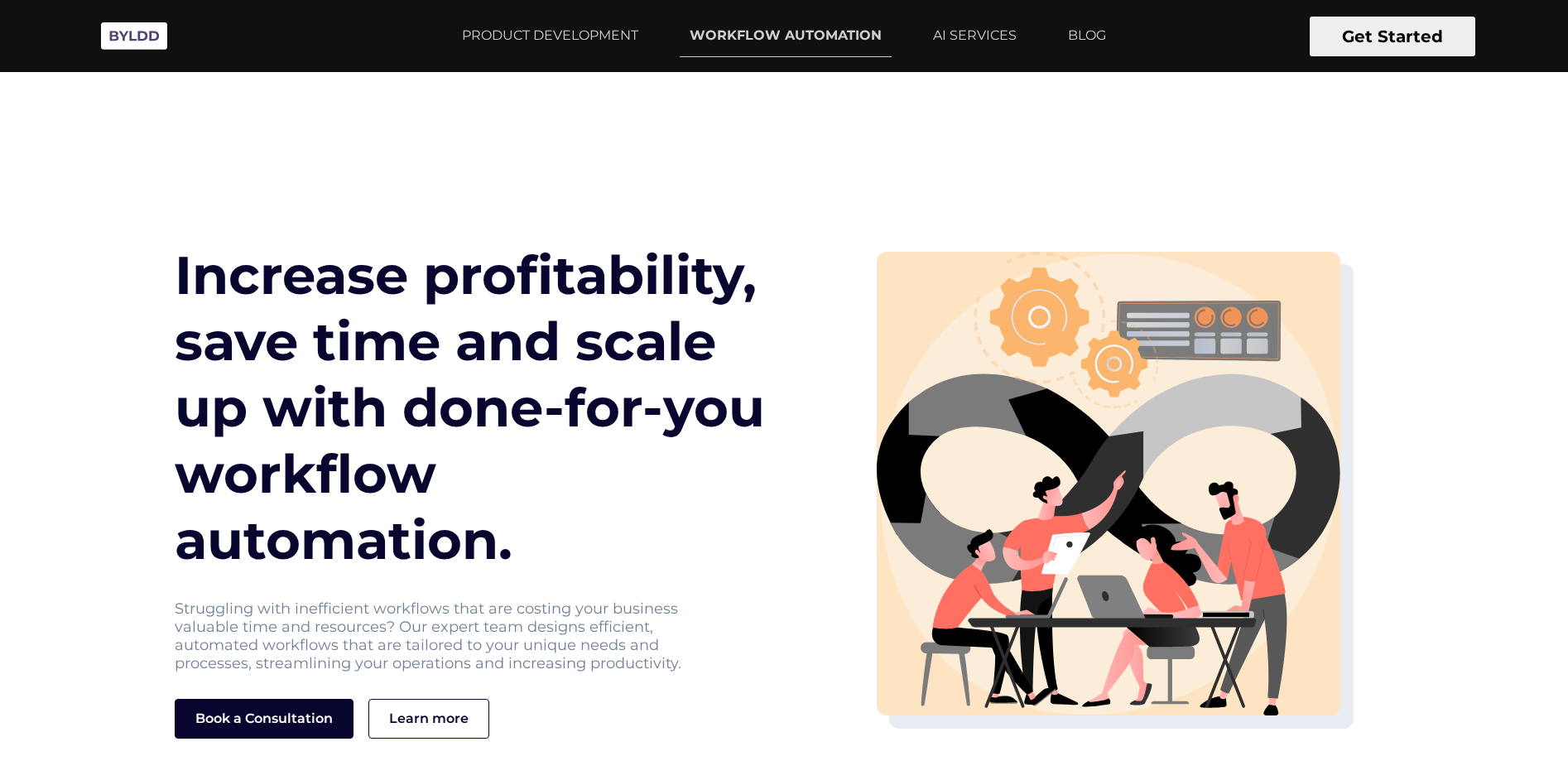
click at [148, 33] on img at bounding box center [133, 35] width 82 height 45
